Goal: Task Accomplishment & Management: Manage account settings

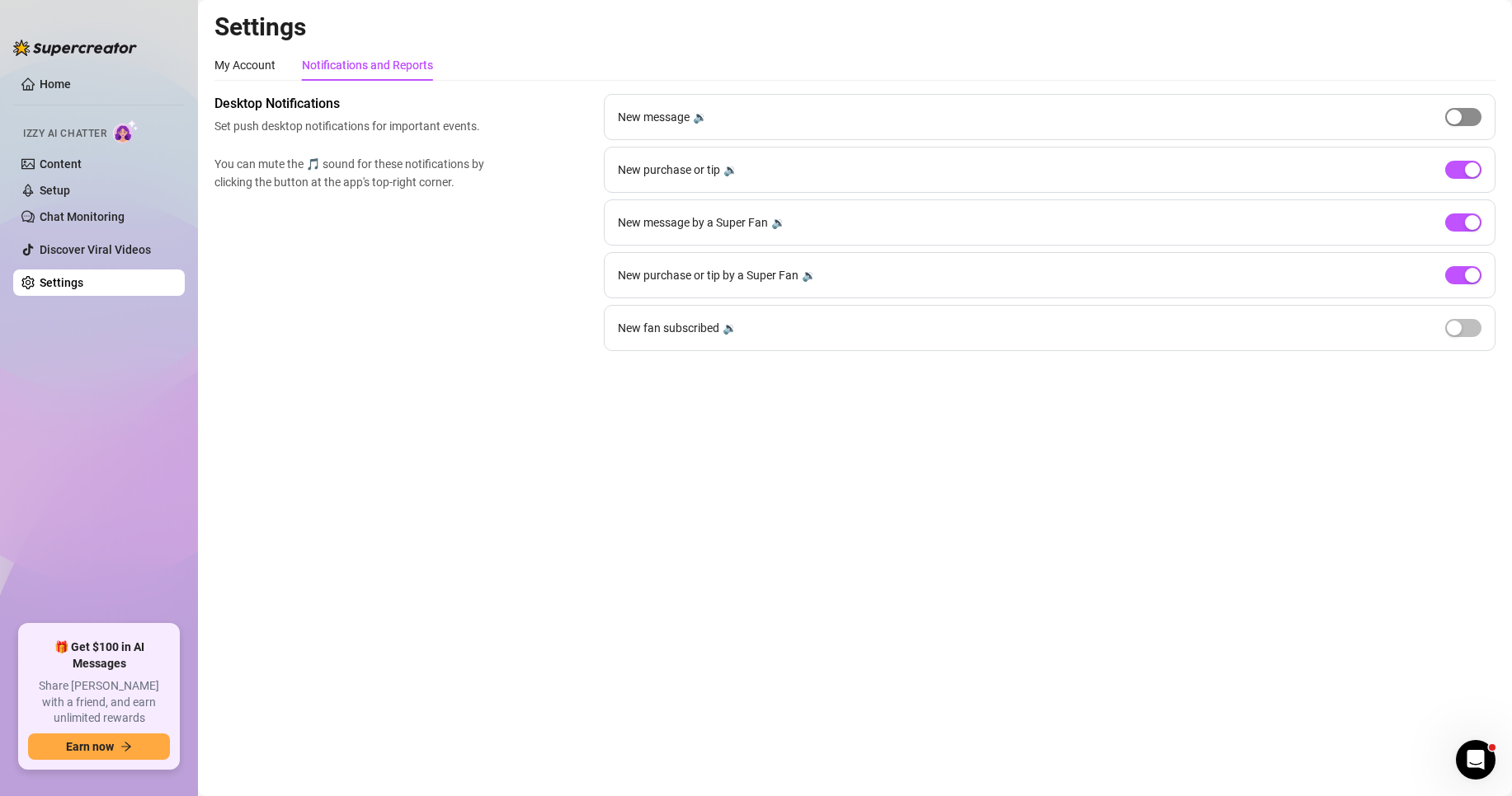
click at [1467, 113] on span "button" at bounding box center [1463, 117] width 36 height 18
click at [1463, 328] on button "button" at bounding box center [1463, 329] width 36 height 18
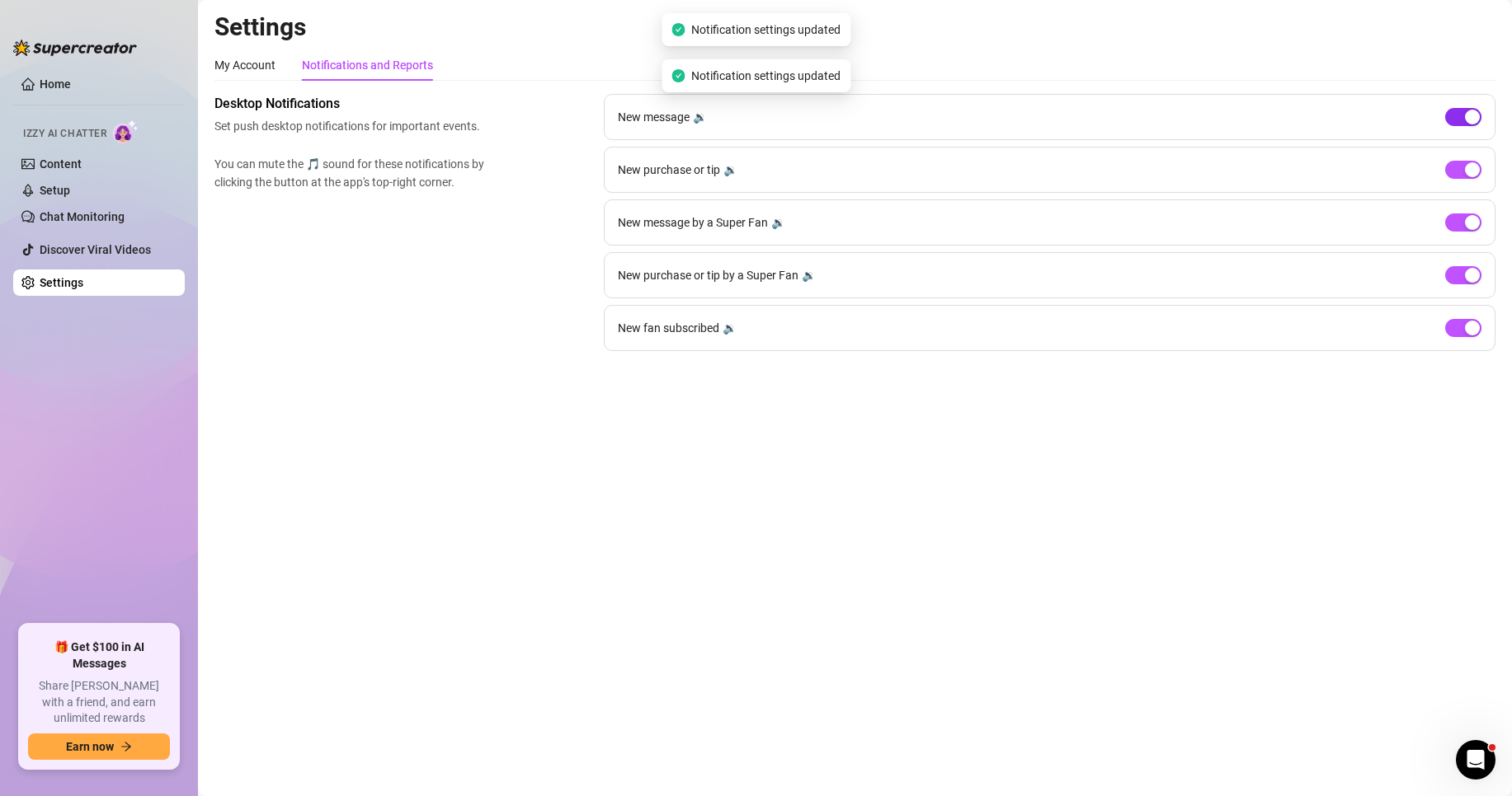
click at [1468, 116] on div "button" at bounding box center [1472, 117] width 15 height 15
click at [1470, 329] on div "button" at bounding box center [1472, 328] width 15 height 15
